Goal: Find specific page/section: Find specific page/section

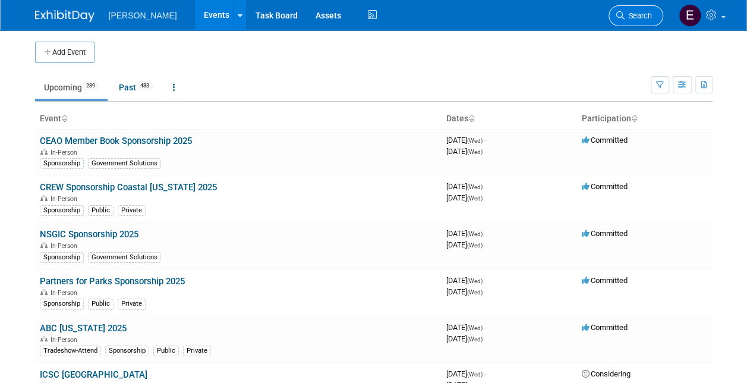
click at [628, 16] on span "Search" at bounding box center [638, 15] width 27 height 9
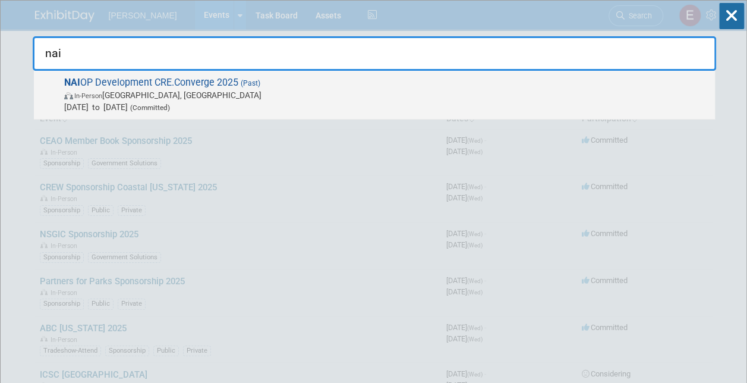
type input "nai"
click at [253, 102] on span "[DATE] to [DATE] (Committed)" at bounding box center [386, 107] width 645 height 12
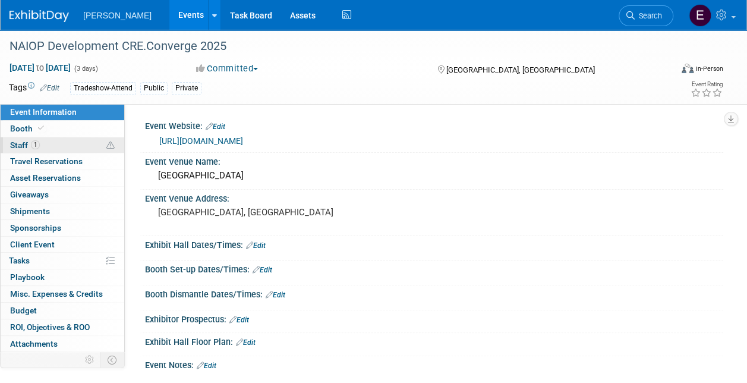
click at [69, 139] on link "1 Staff 1" at bounding box center [63, 145] width 124 height 16
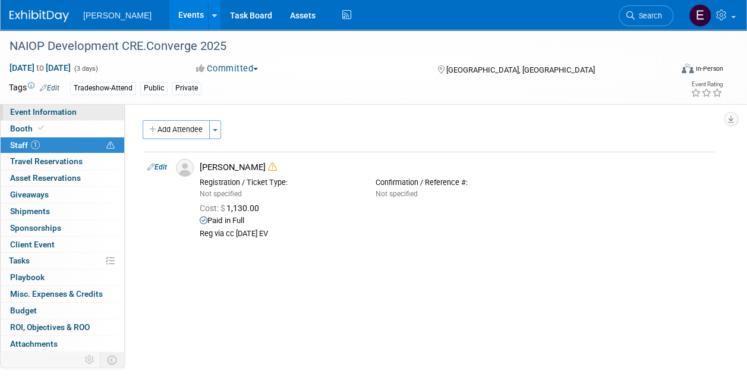
click at [63, 112] on span "Event Information" at bounding box center [43, 112] width 67 height 10
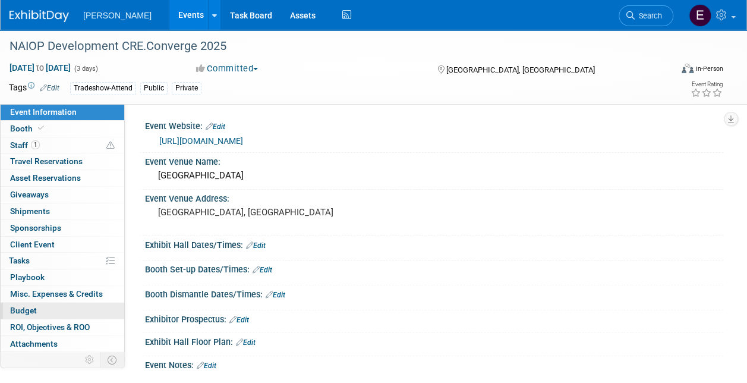
click at [38, 310] on link "Budget" at bounding box center [63, 311] width 124 height 16
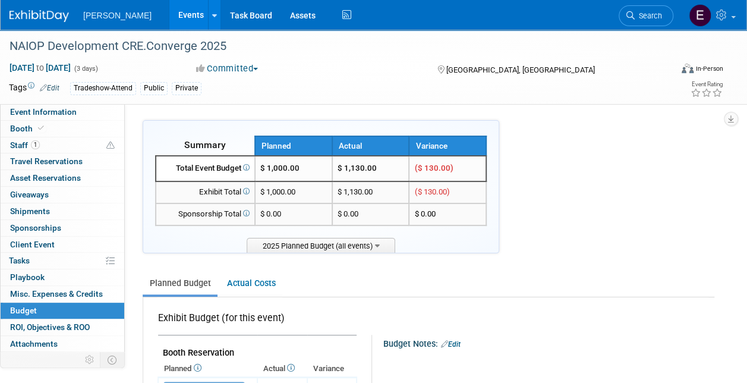
scroll to position [178, 0]
